Goal: Use online tool/utility: Utilize a website feature to perform a specific function

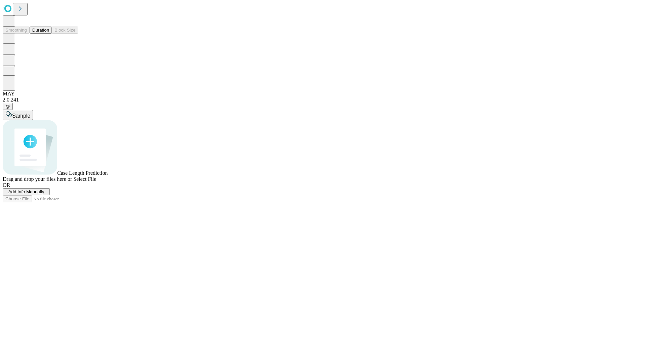
click at [49, 34] on button "Duration" at bounding box center [41, 30] width 22 height 7
click at [44, 194] on span "Add Info Manually" at bounding box center [26, 191] width 36 height 5
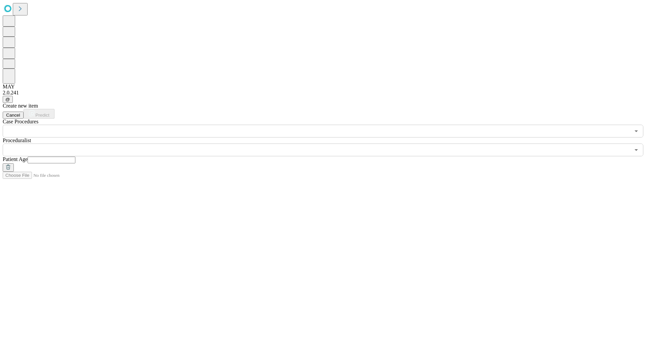
click at [75, 157] on input "text" at bounding box center [52, 160] width 48 height 7
type input "**"
click at [328, 144] on input "text" at bounding box center [316, 150] width 627 height 13
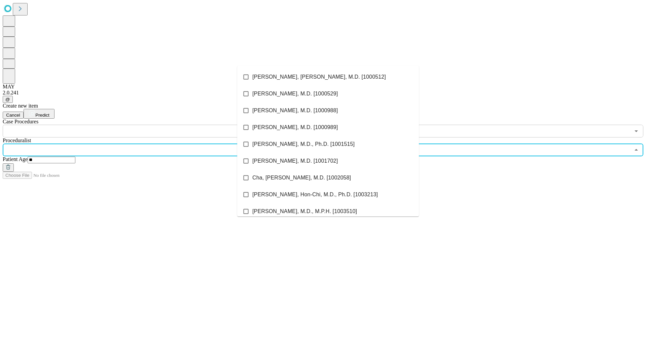
click at [328, 77] on li "[PERSON_NAME], [PERSON_NAME], M.D. [1000512]" at bounding box center [328, 77] width 182 height 17
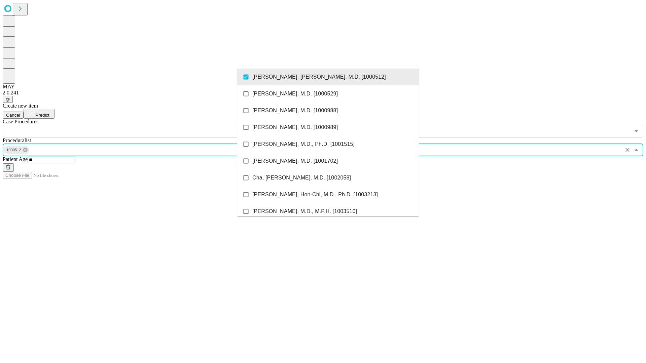
click at [141, 125] on input "text" at bounding box center [316, 131] width 627 height 13
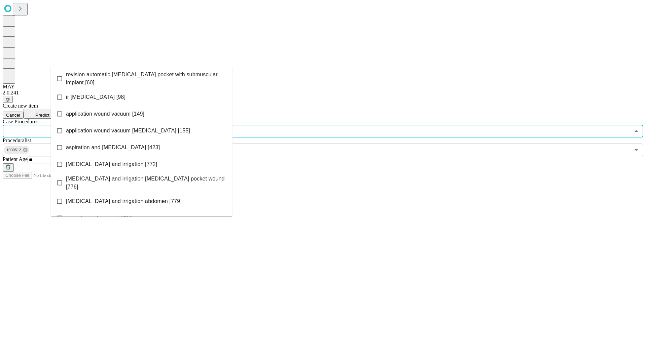
click at [142, 77] on span "revision automatic [MEDICAL_DATA] pocket with submuscular implant [60]" at bounding box center [146, 79] width 161 height 16
click at [49, 113] on span "Predict" at bounding box center [42, 115] width 14 height 5
